Goal: Transaction & Acquisition: Book appointment/travel/reservation

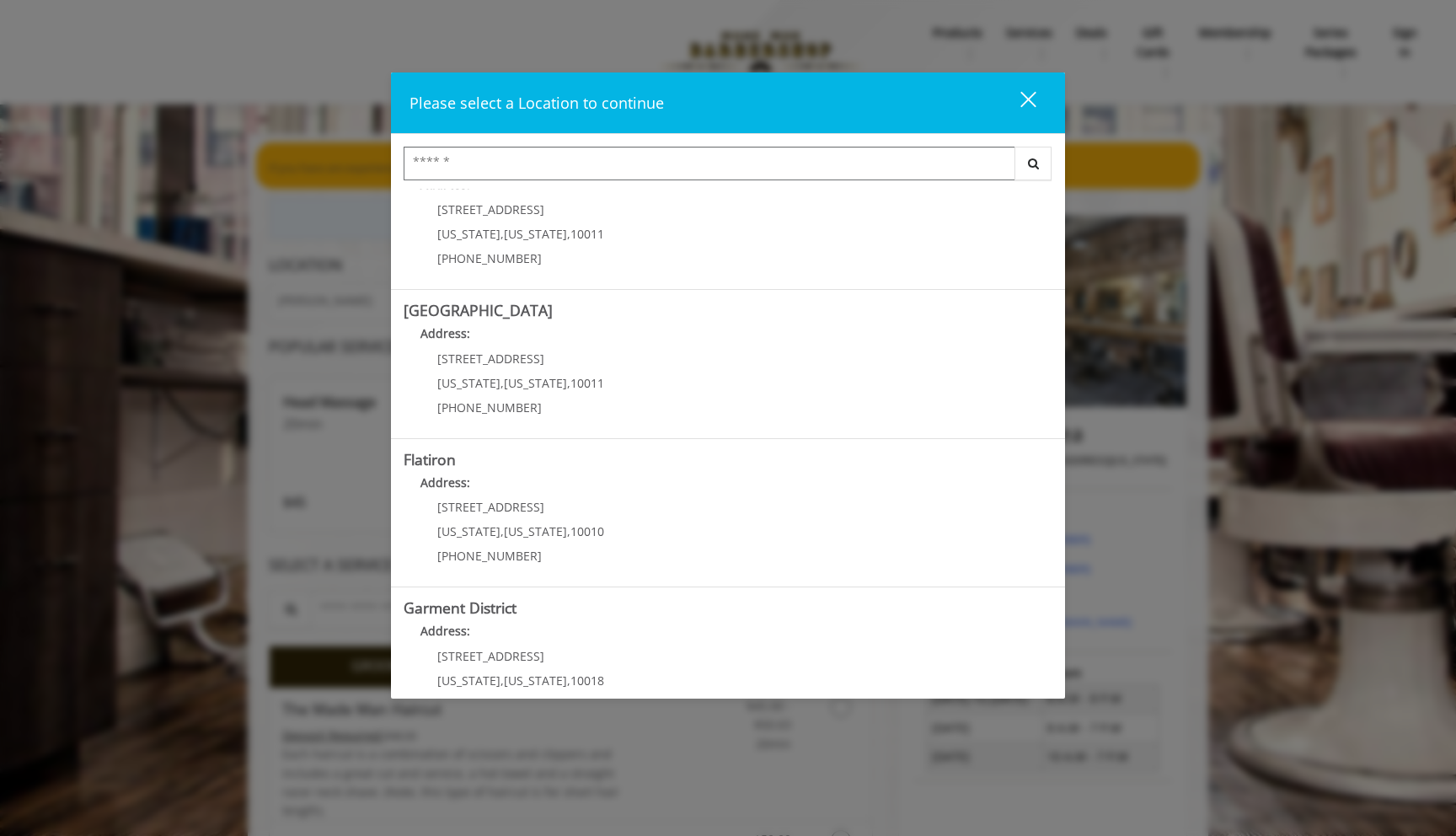
scroll to position [203, 0]
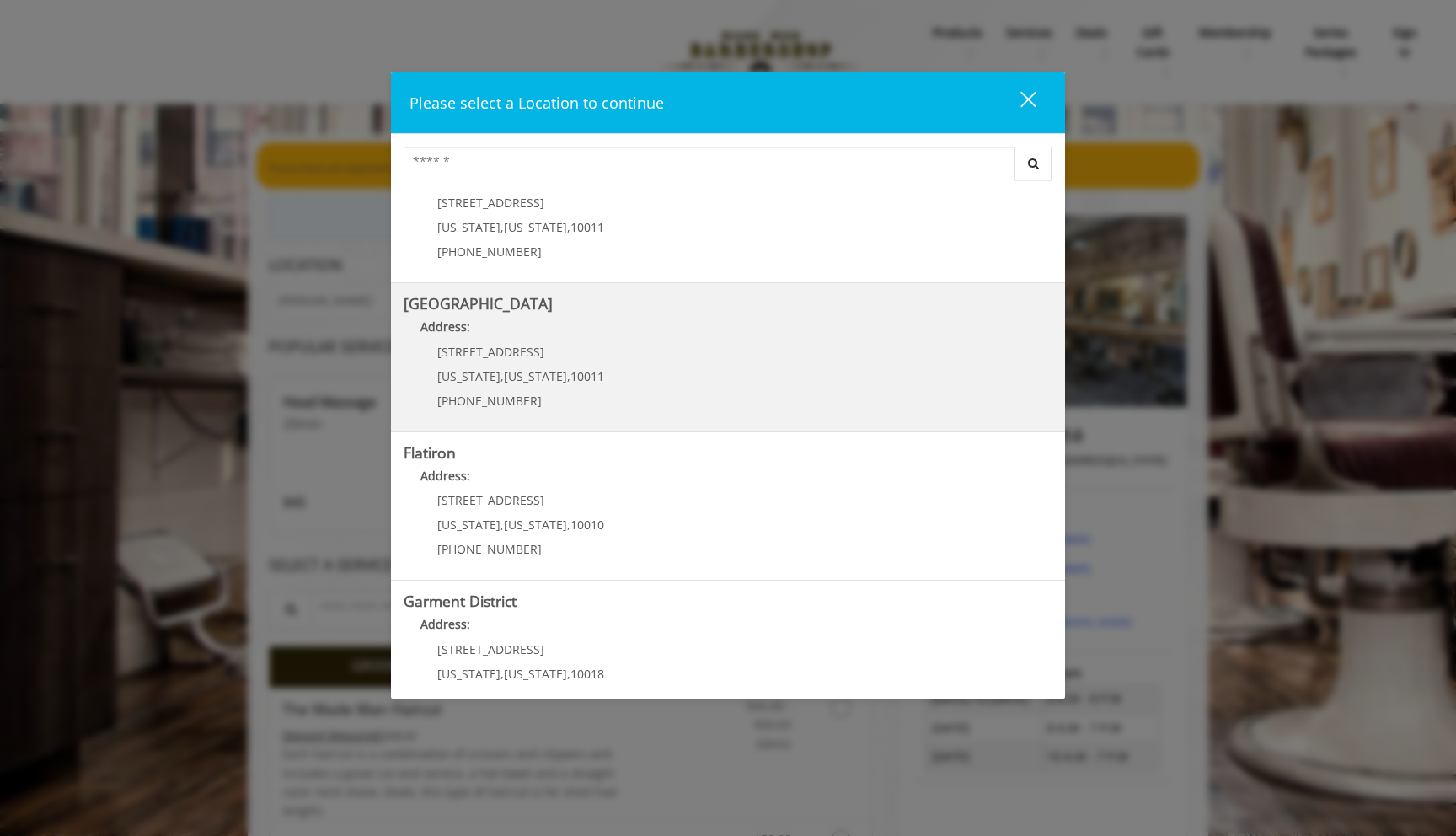
click at [623, 338] on Street "Address:" at bounding box center [728, 330] width 648 height 27
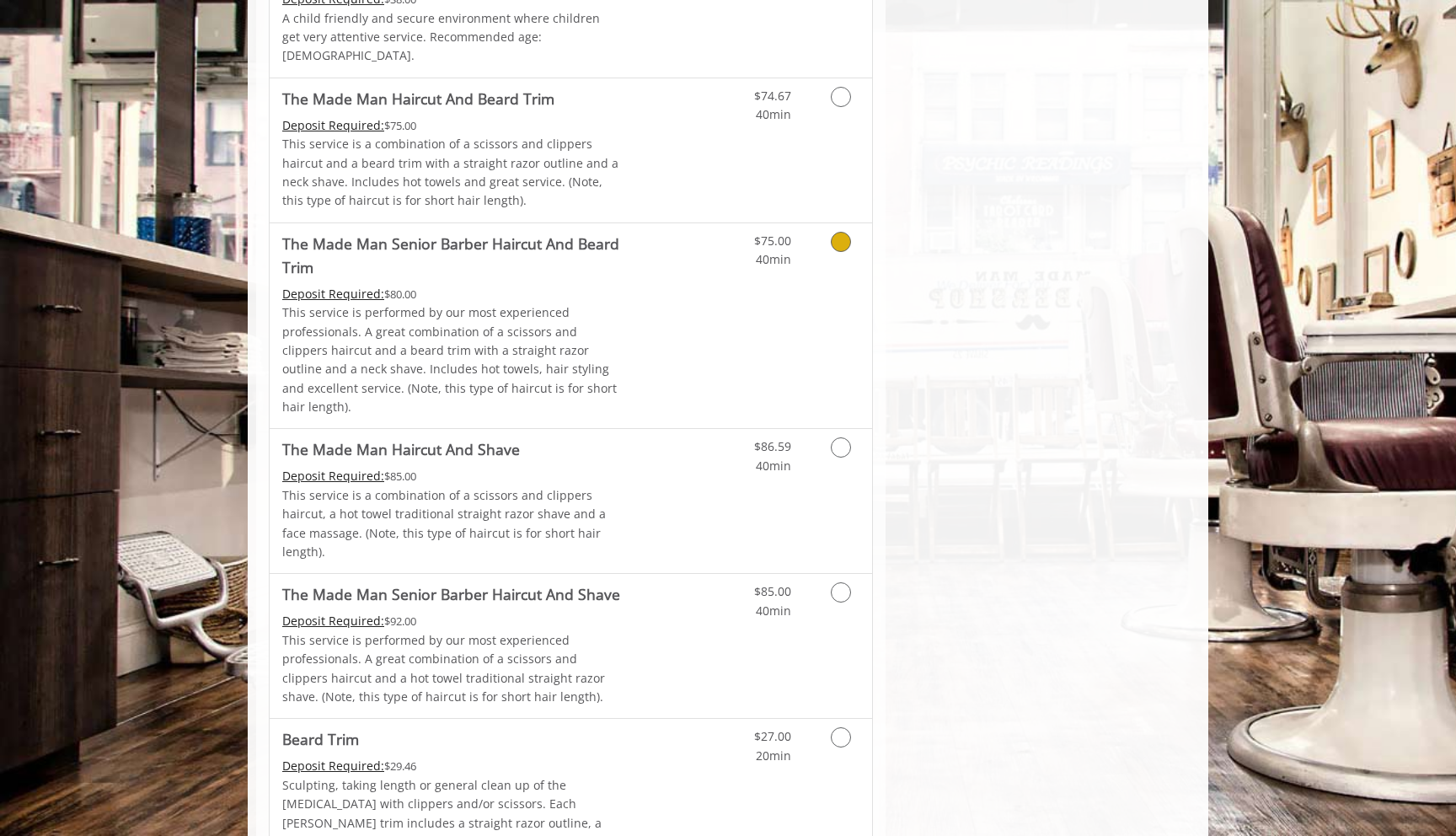
scroll to position [1220, 0]
click at [702, 267] on link "Discounted Price" at bounding box center [670, 324] width 100 height 206
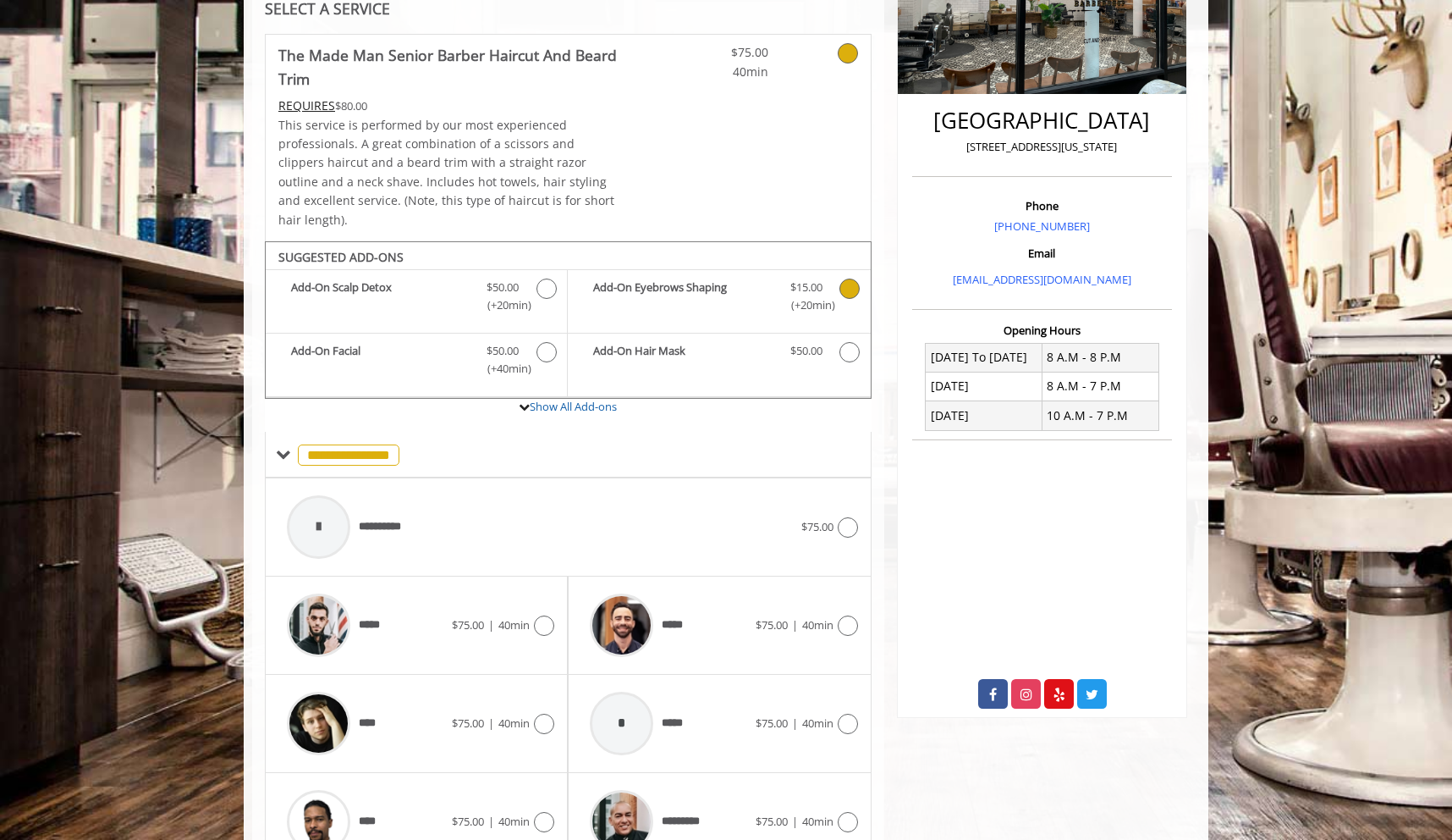
scroll to position [410, 0]
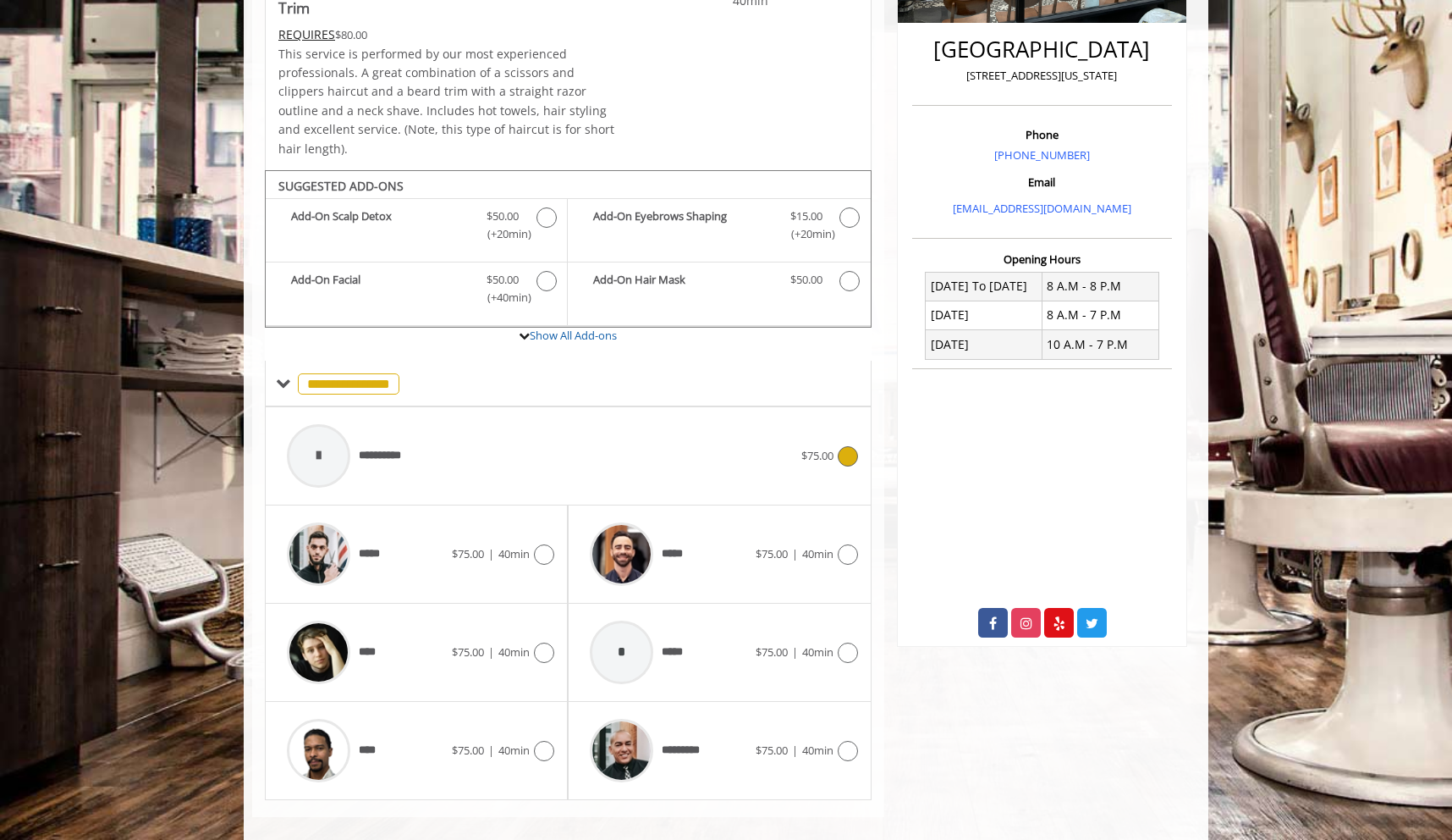
click at [751, 426] on div "**********" at bounding box center [540, 456] width 523 height 80
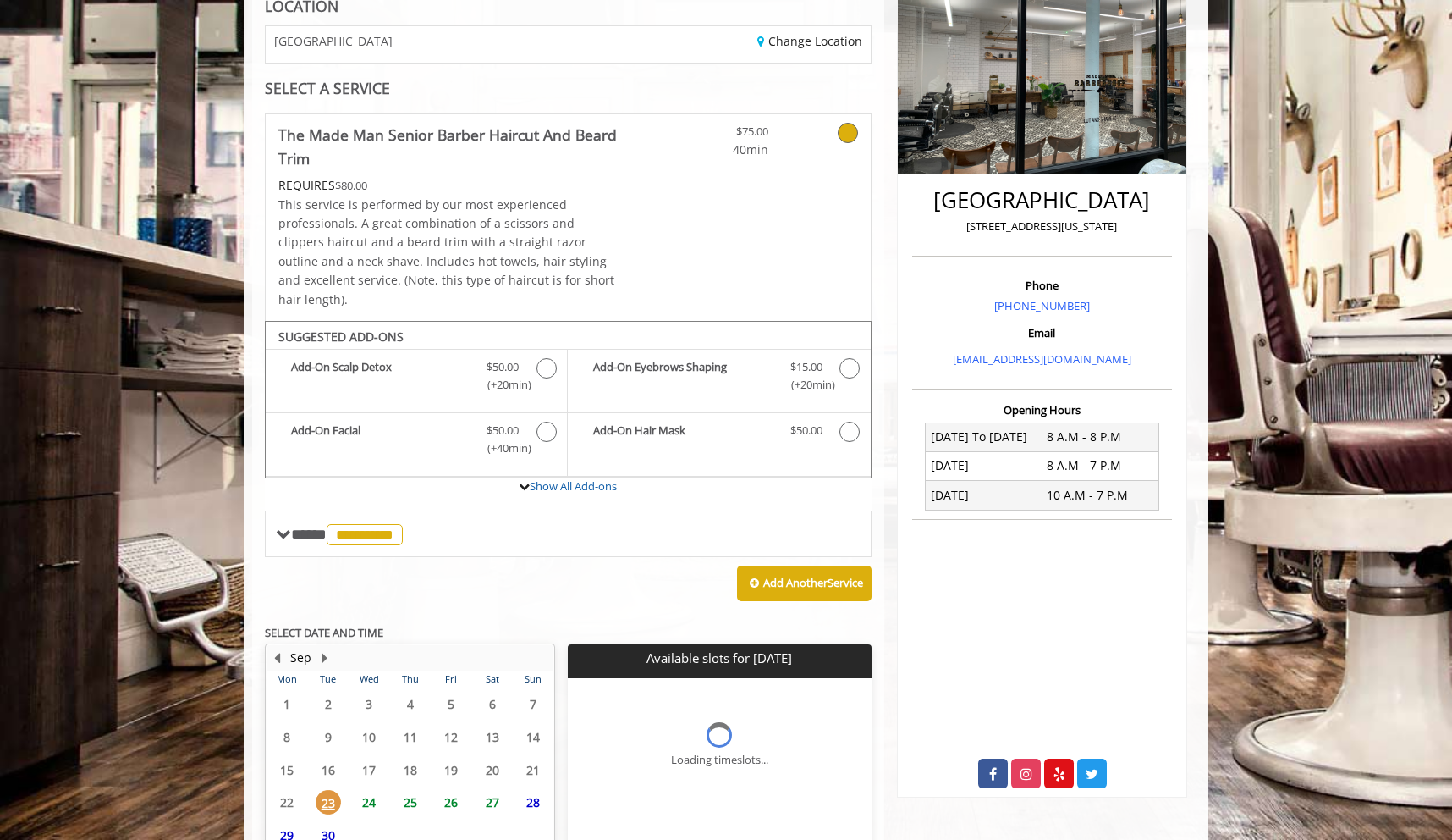
scroll to position [392, 0]
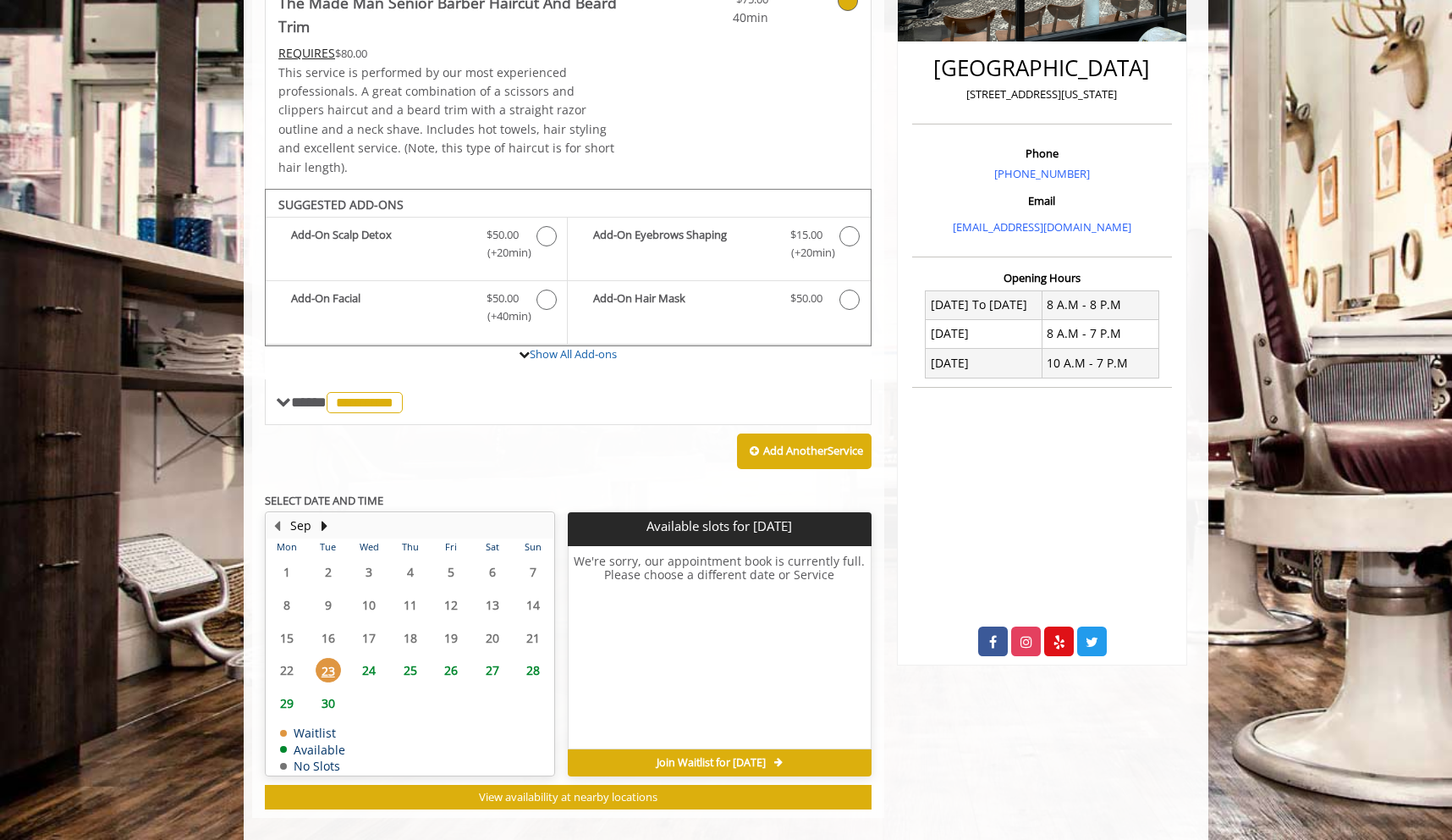
click at [375, 658] on span "24" at bounding box center [368, 670] width 25 height 24
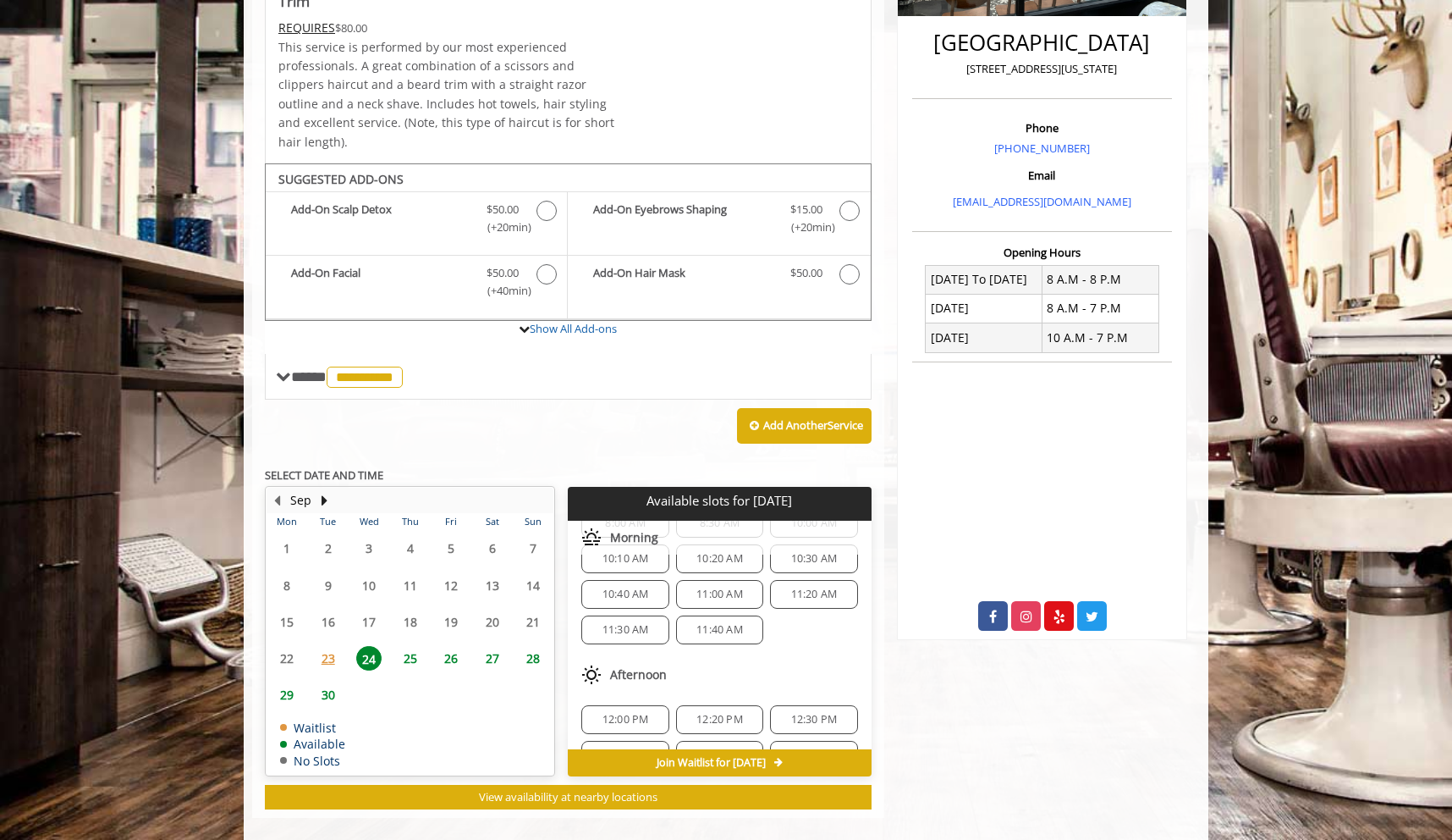
scroll to position [0, 0]
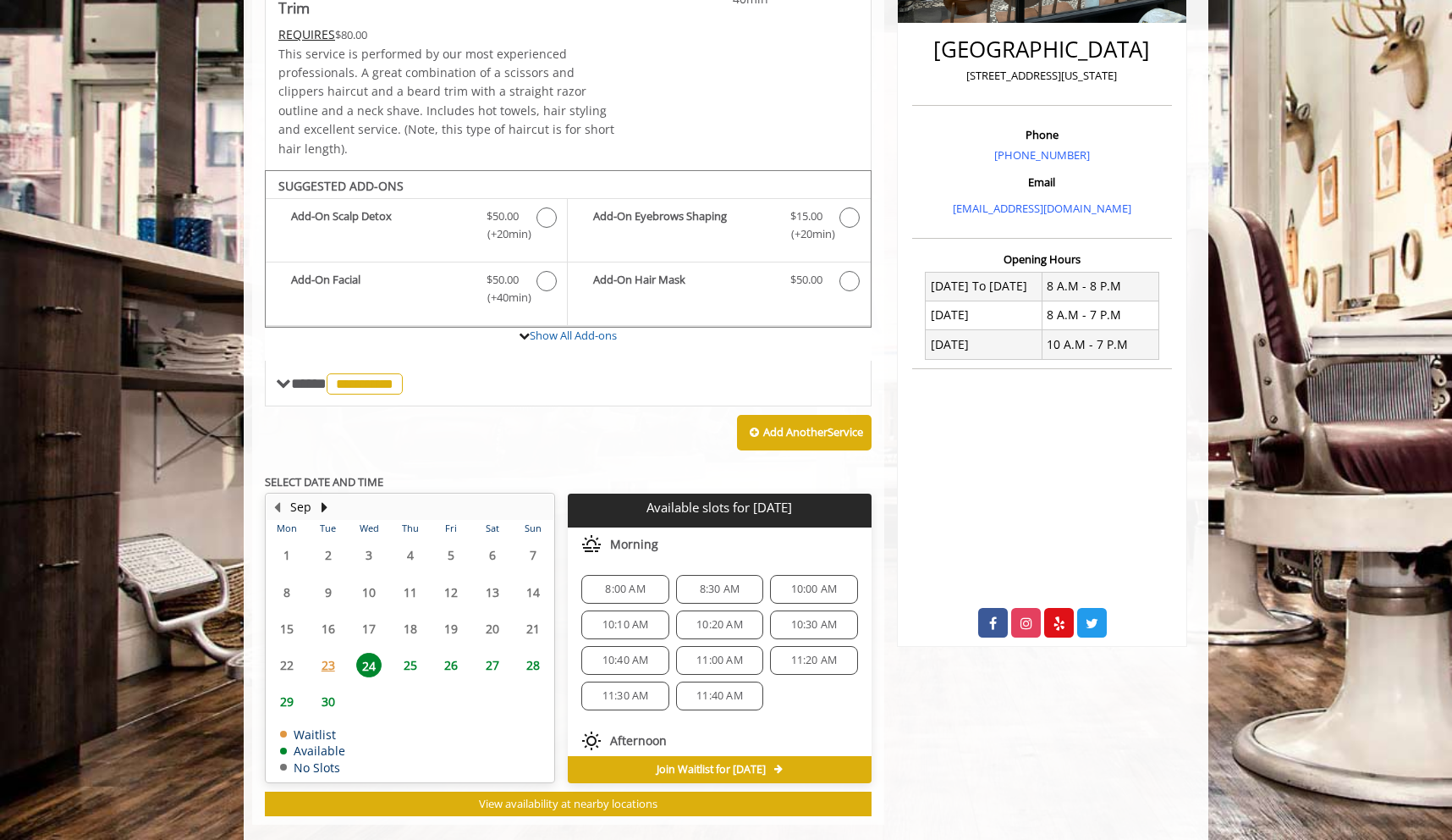
click at [630, 582] on span "8:00 AM" at bounding box center [625, 589] width 40 height 14
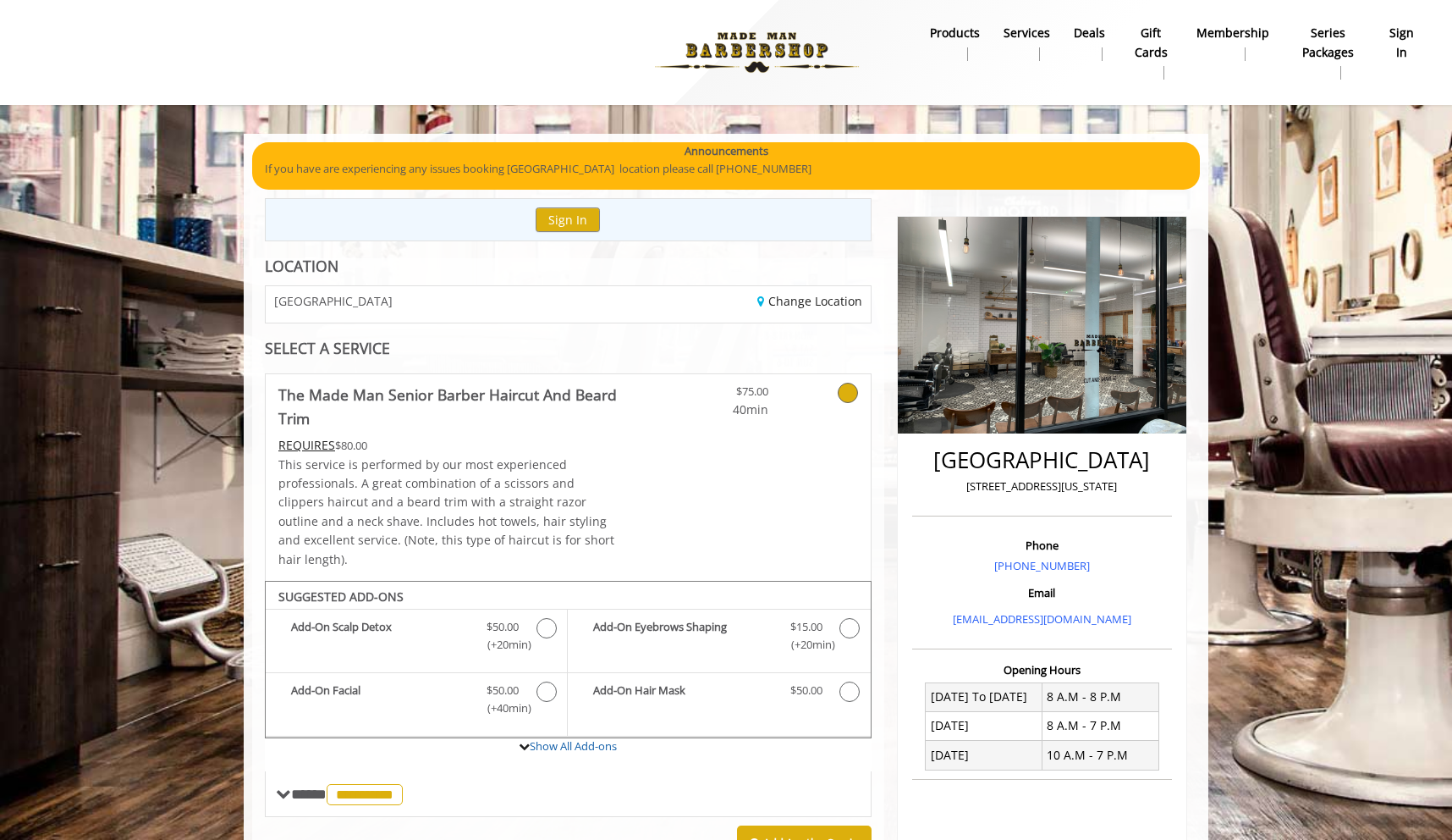
click at [1028, 37] on b "Services" at bounding box center [1027, 32] width 46 height 18
